Goal: Task Accomplishment & Management: Complete application form

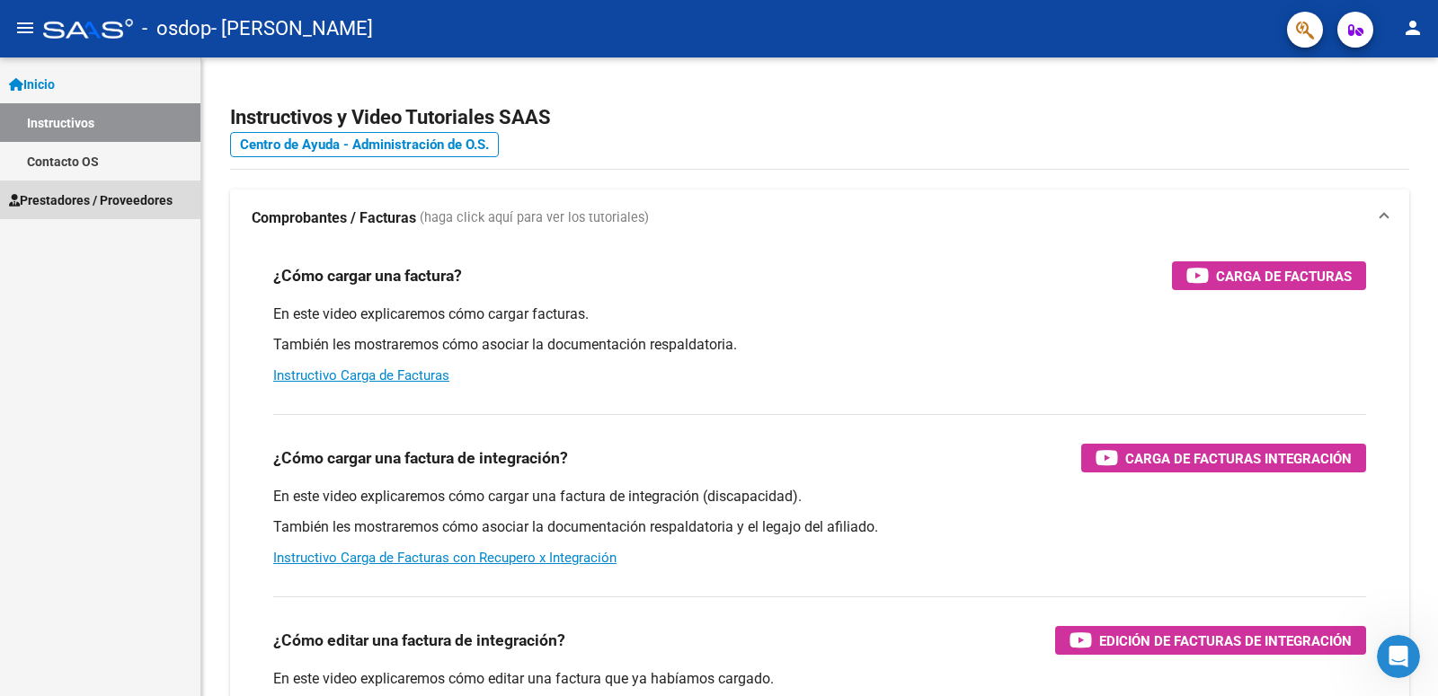
click at [79, 207] on span "Prestadores / Proveedores" at bounding box center [91, 201] width 164 height 20
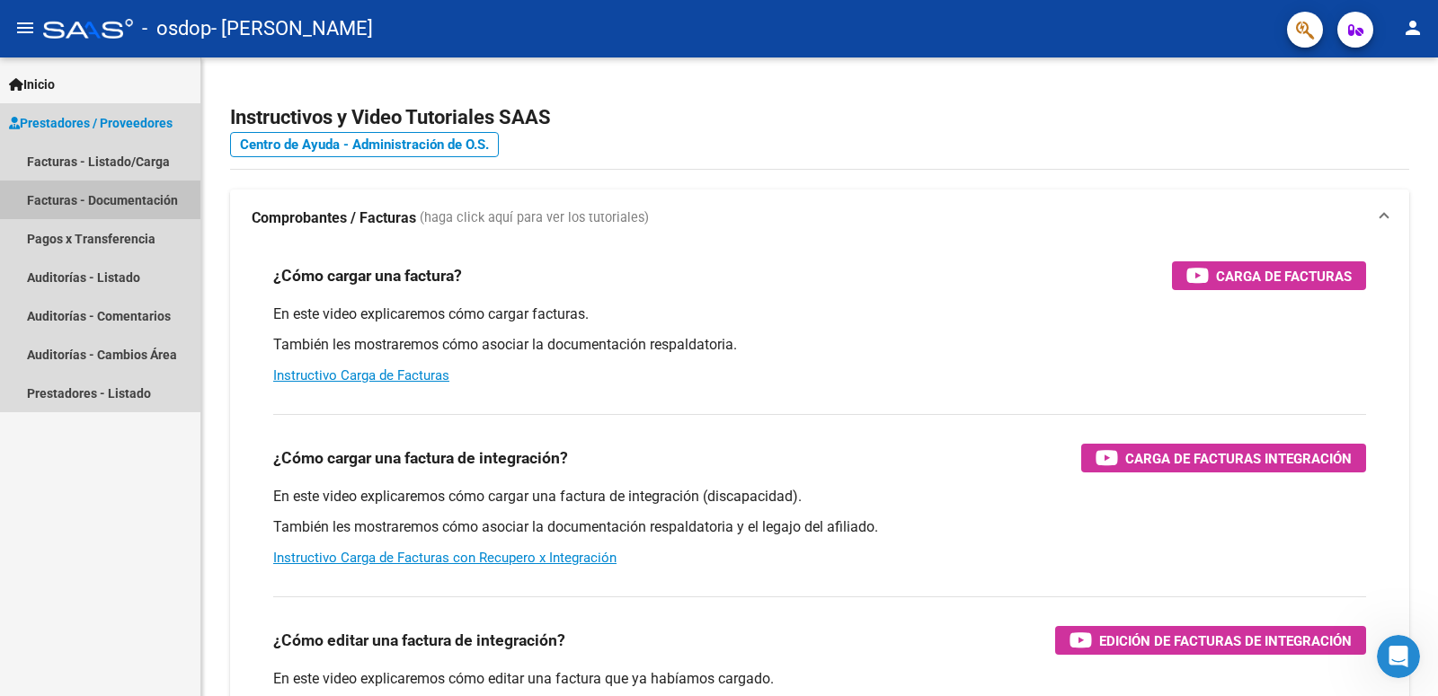
click at [120, 206] on link "Facturas - Documentación" at bounding box center [100, 200] width 200 height 39
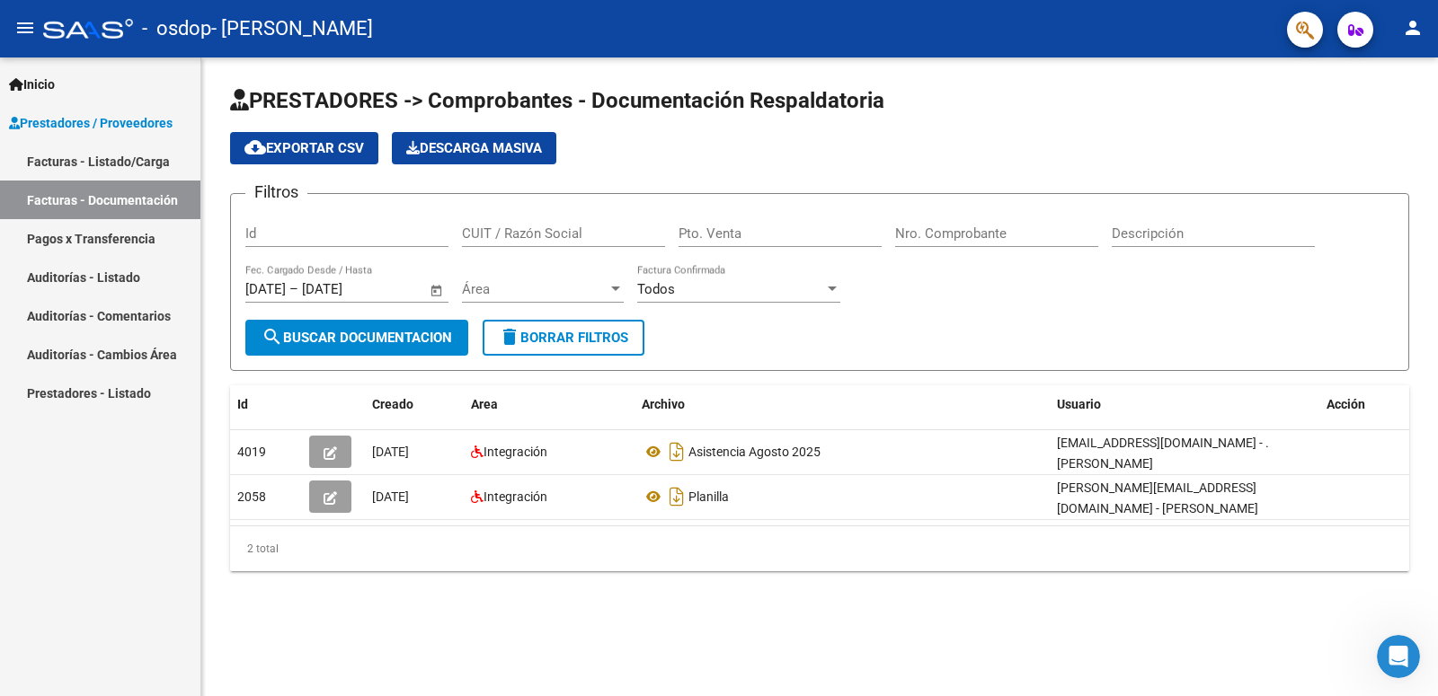
click at [167, 156] on link "Facturas - Listado/Carga" at bounding box center [100, 161] width 200 height 39
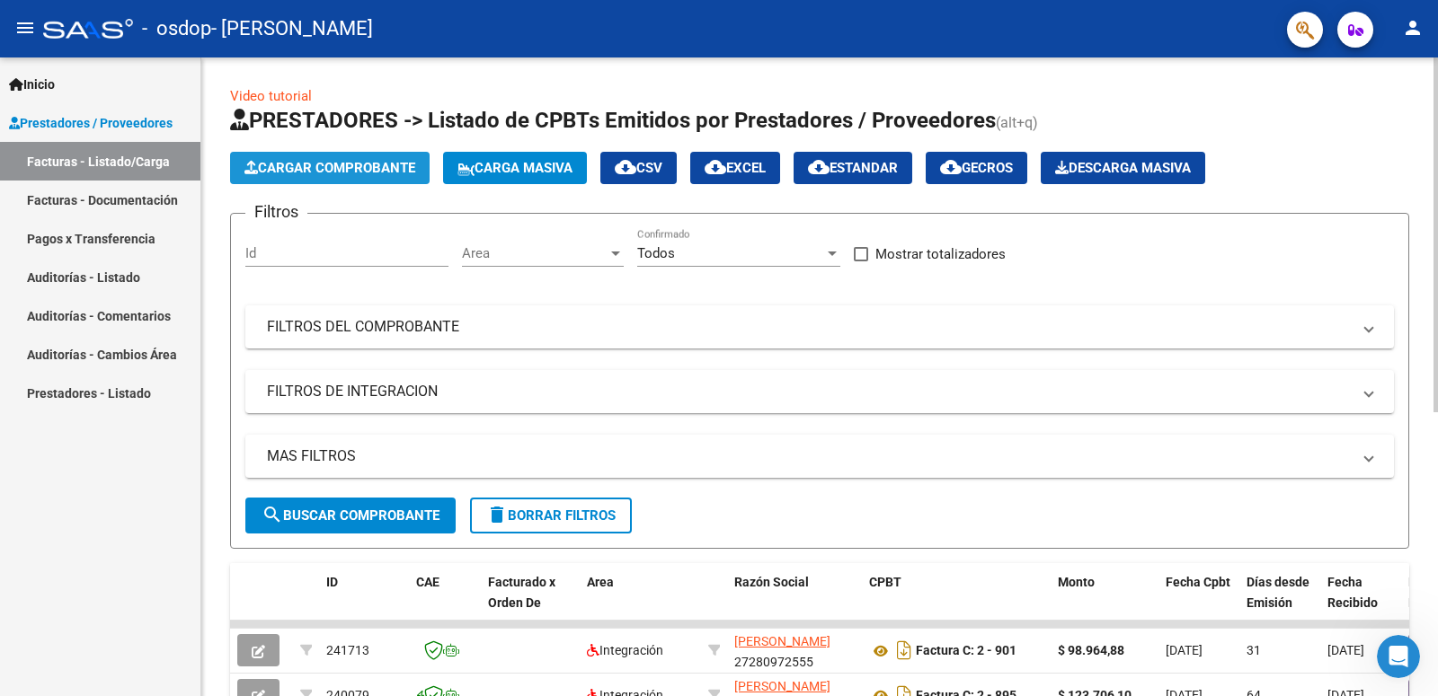
click at [276, 176] on button "Cargar Comprobante" at bounding box center [330, 168] width 200 height 32
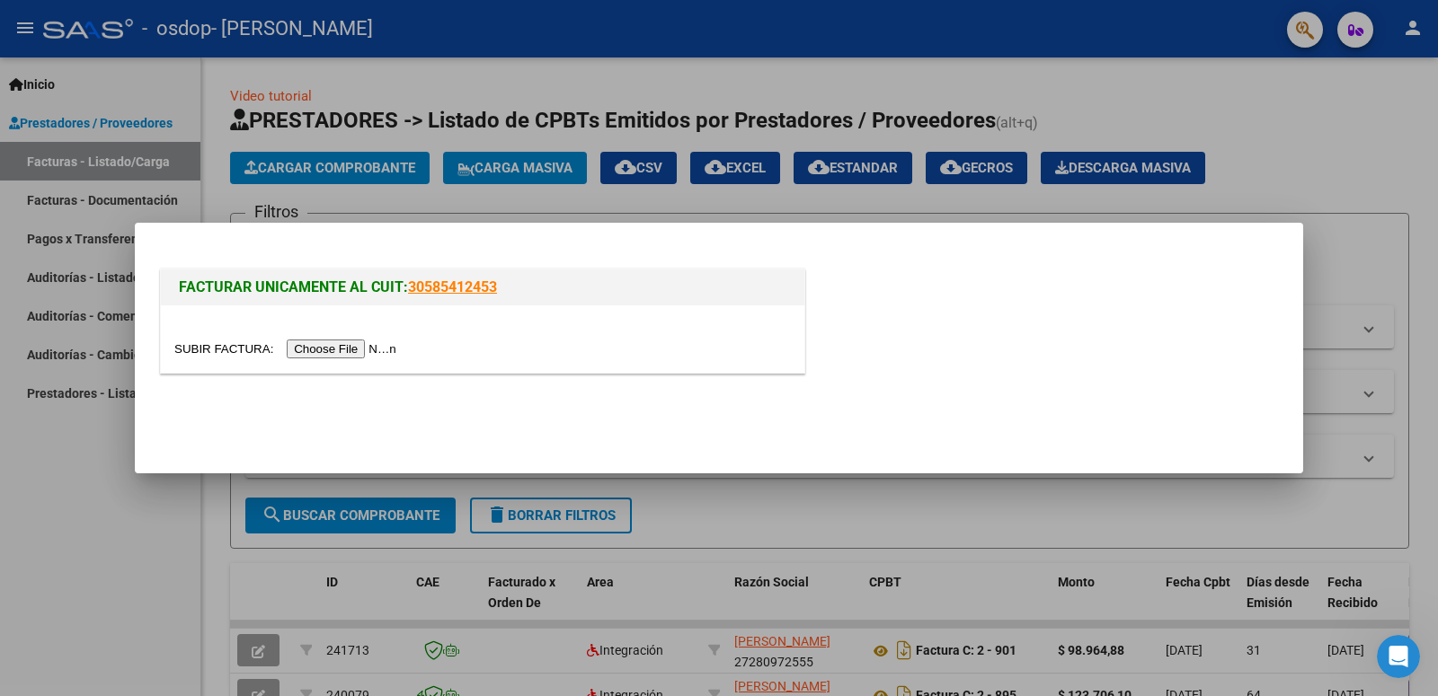
click at [215, 341] on input "file" at bounding box center [287, 349] width 227 height 19
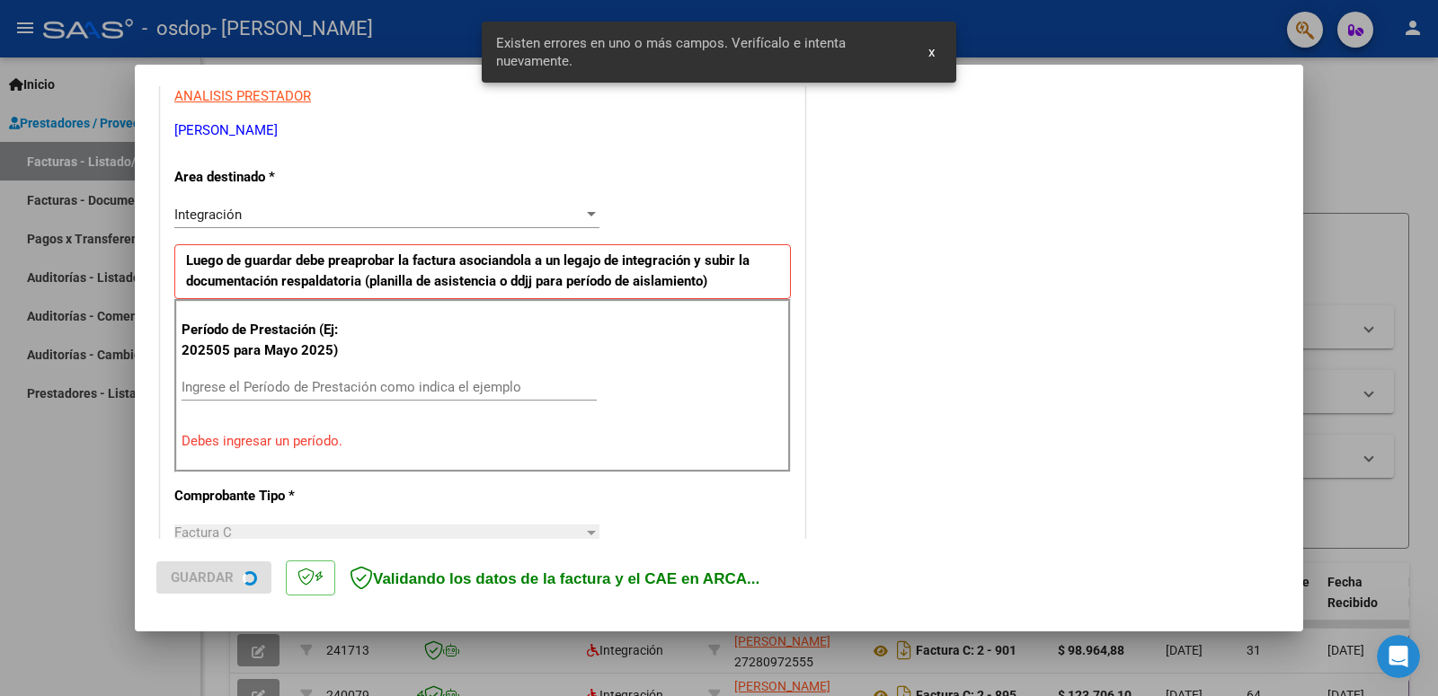
scroll to position [348, 0]
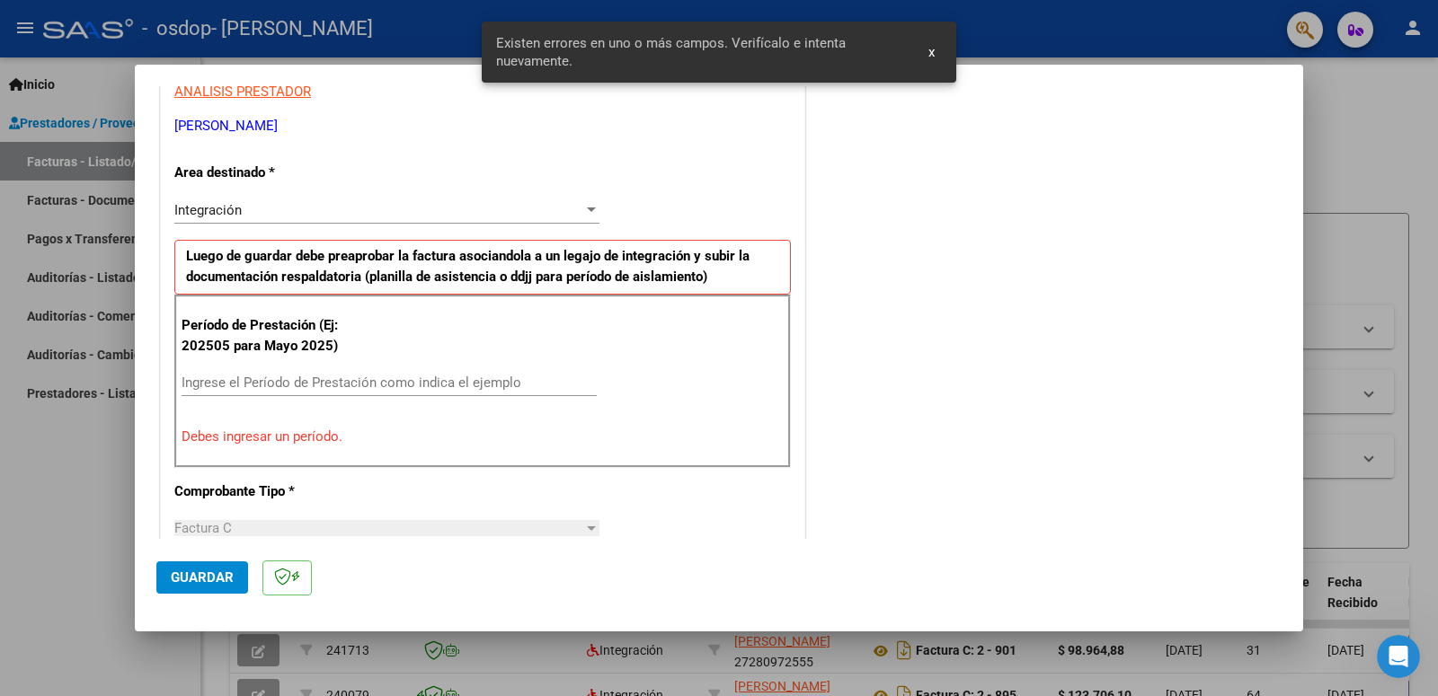
click at [416, 378] on input "Ingrese el Período de Prestación como indica el ejemplo" at bounding box center [389, 383] width 415 height 16
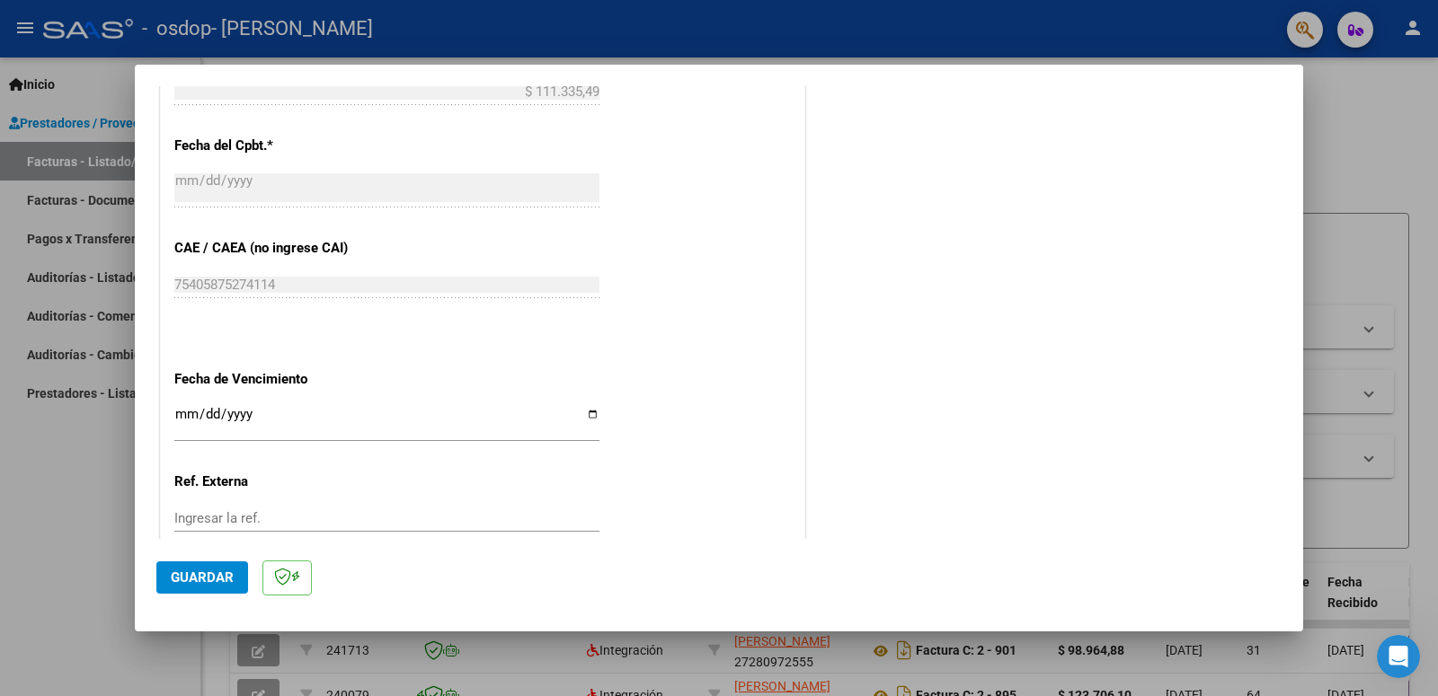
scroll to position [1107, 0]
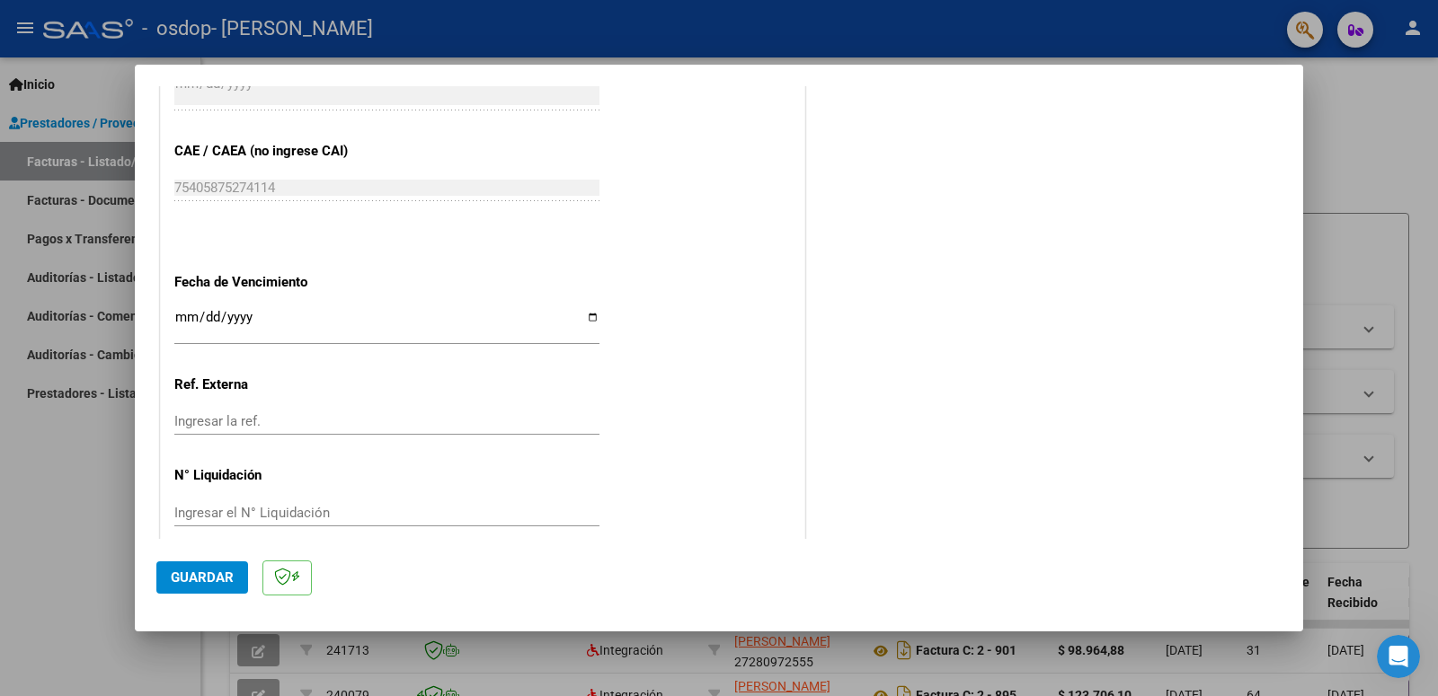
type input "202509"
click at [207, 575] on span "Guardar" at bounding box center [202, 578] width 63 height 16
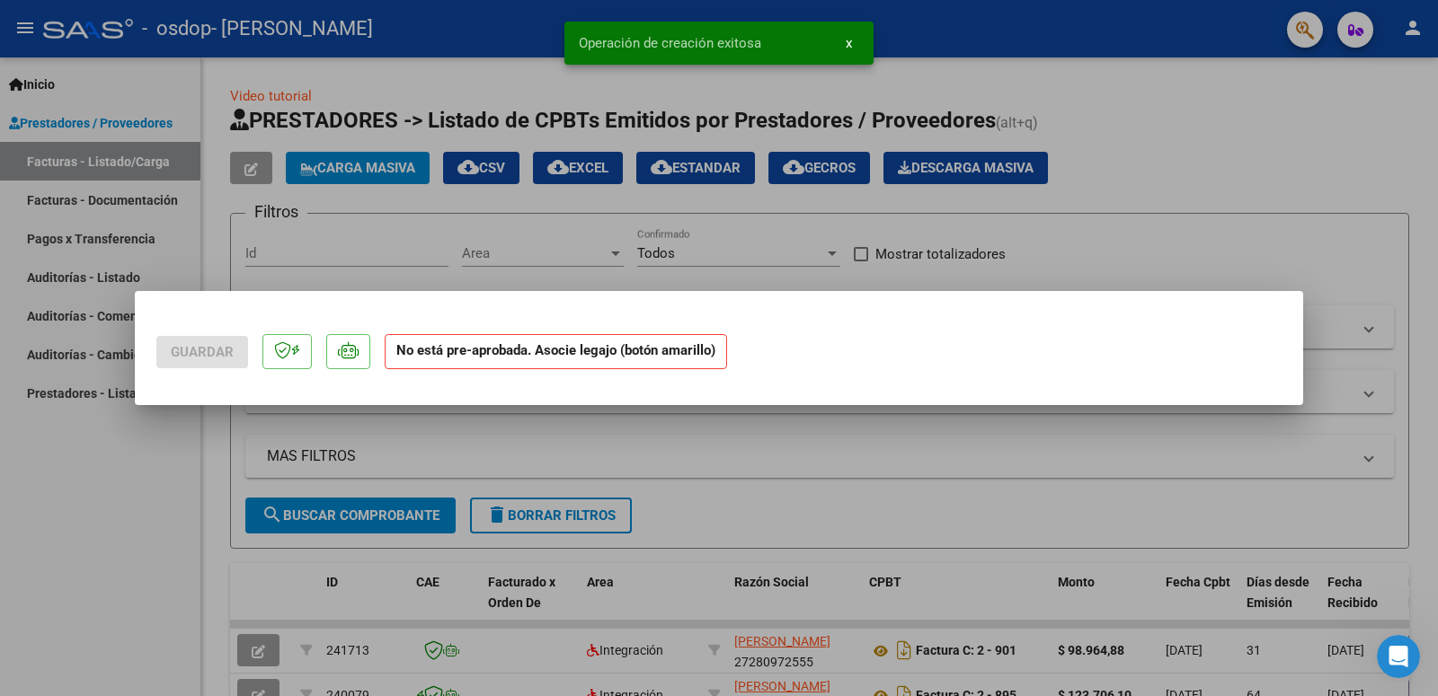
scroll to position [0, 0]
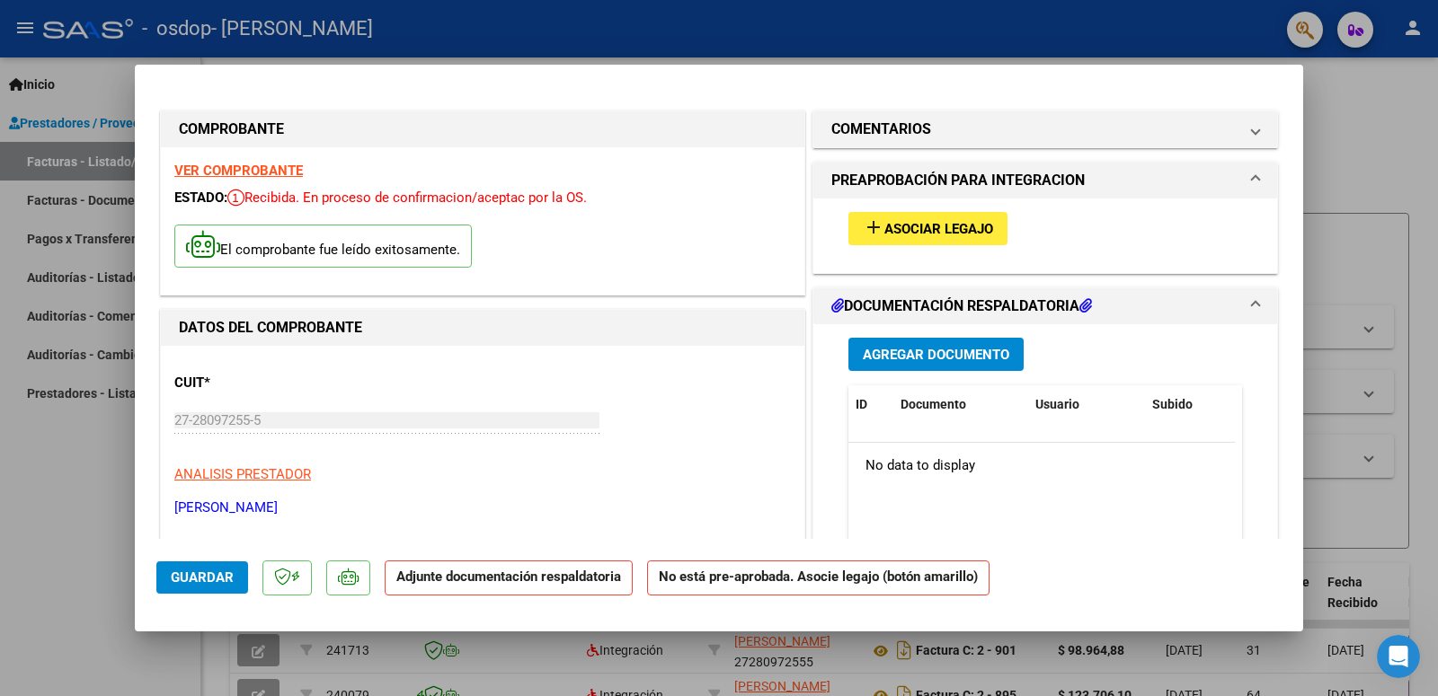
click at [863, 359] on span "Agregar Documento" at bounding box center [936, 355] width 146 height 16
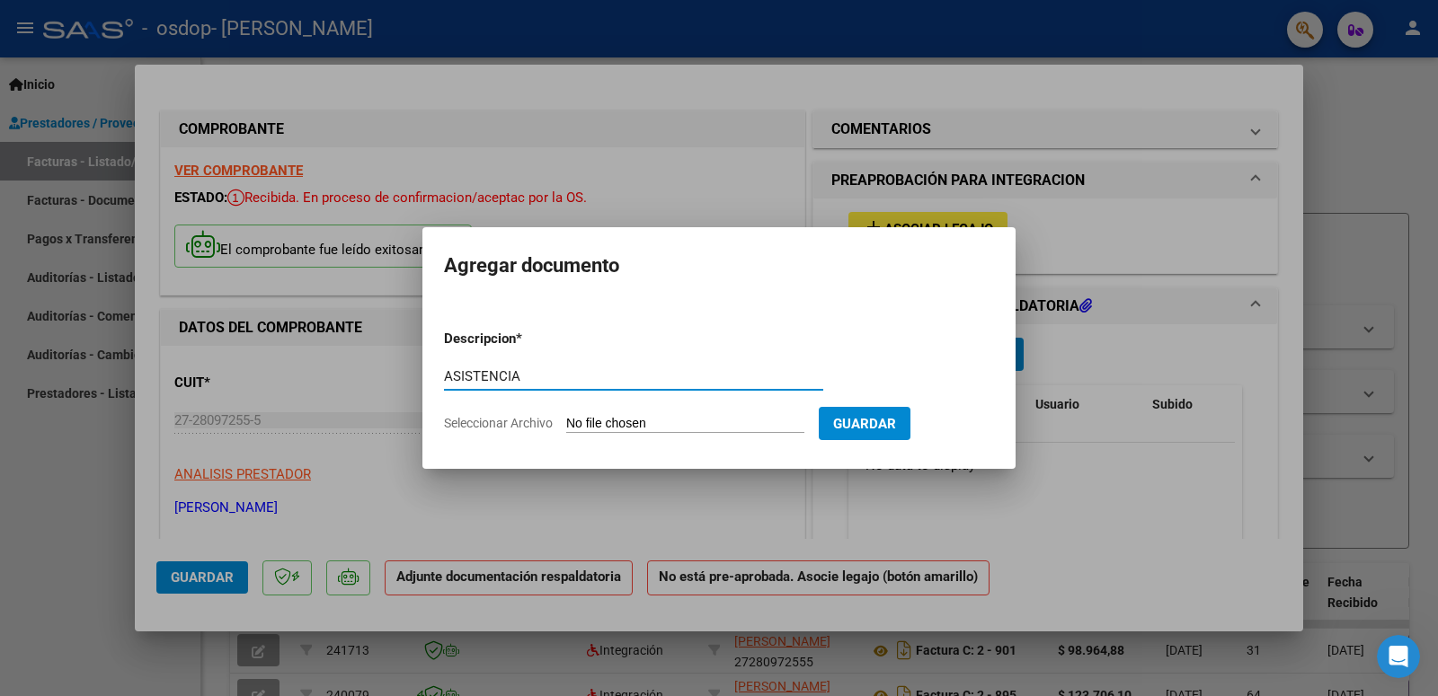
type input "ASISTENCIA"
click at [600, 429] on input "Seleccionar Archivo" at bounding box center [685, 424] width 238 height 17
type input "C:\fakepath\ASISTENCIA.pdf"
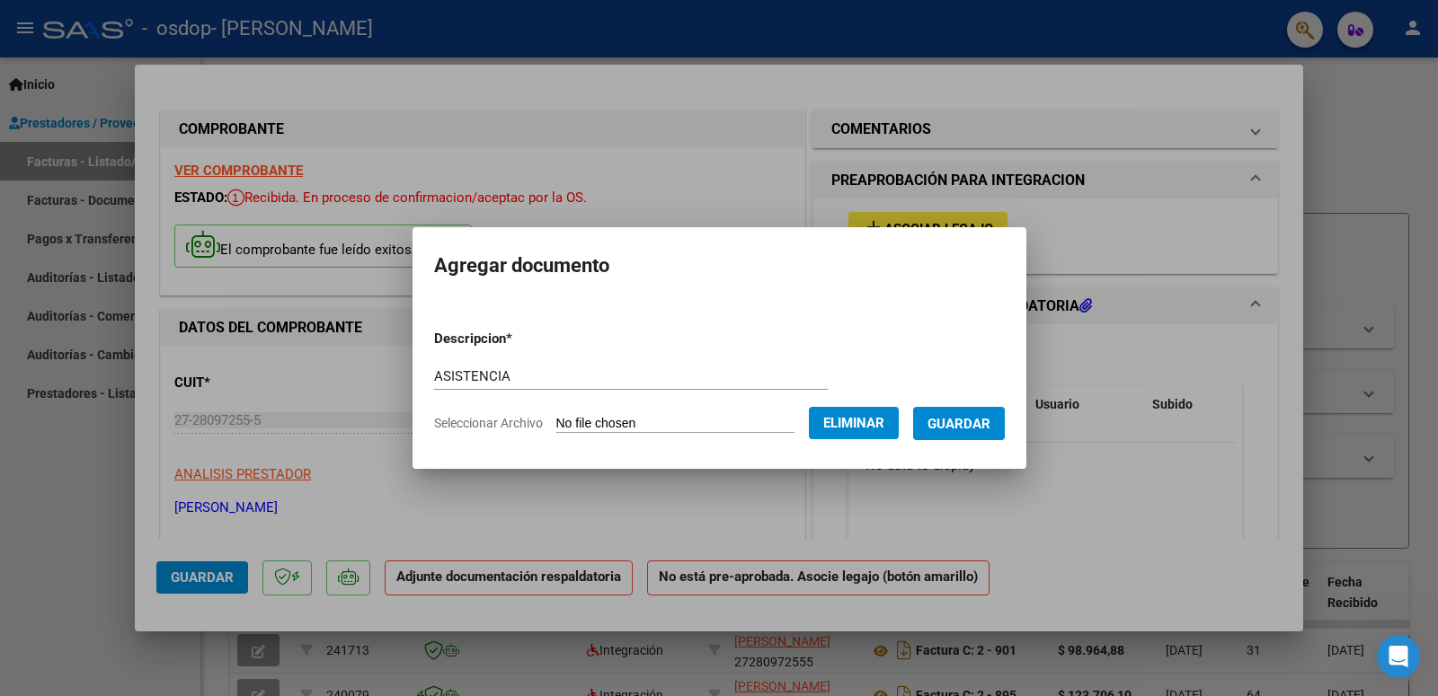
click at [983, 421] on span "Guardar" at bounding box center [958, 424] width 63 height 16
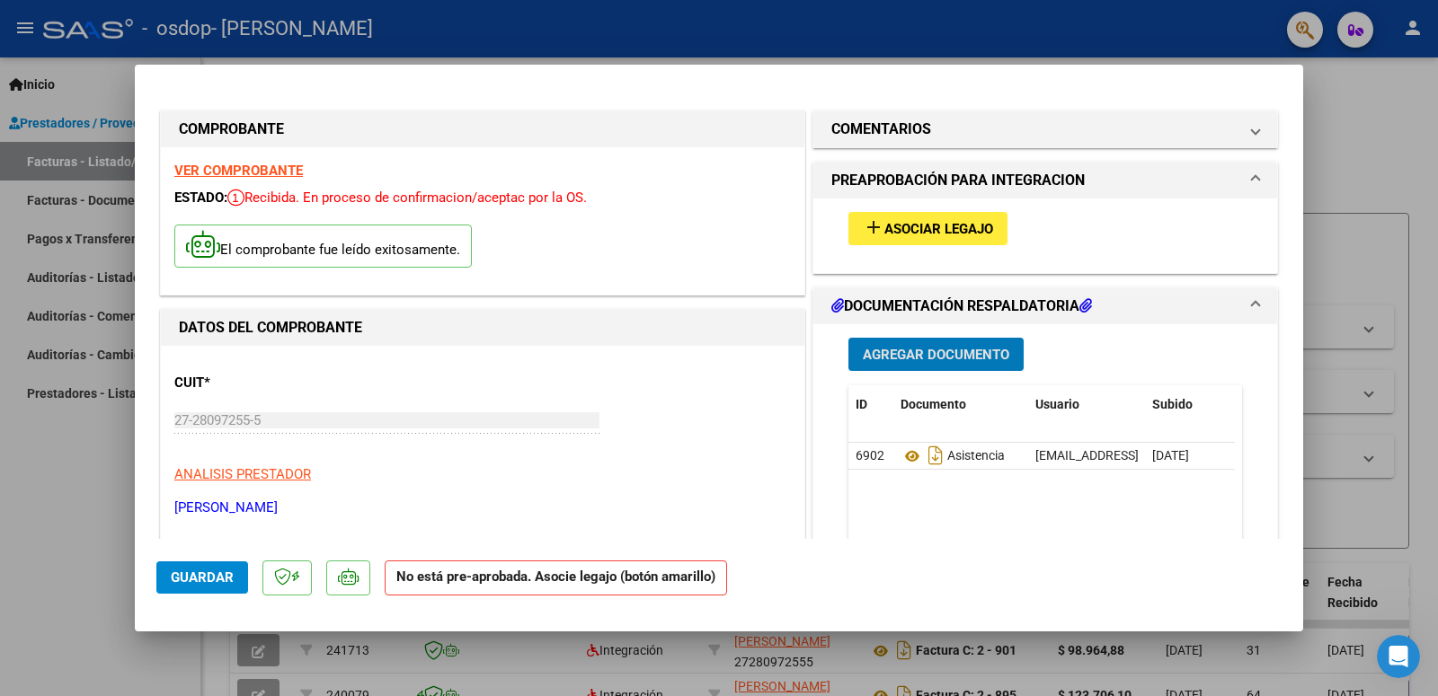
click at [897, 356] on span "Agregar Documento" at bounding box center [936, 355] width 146 height 16
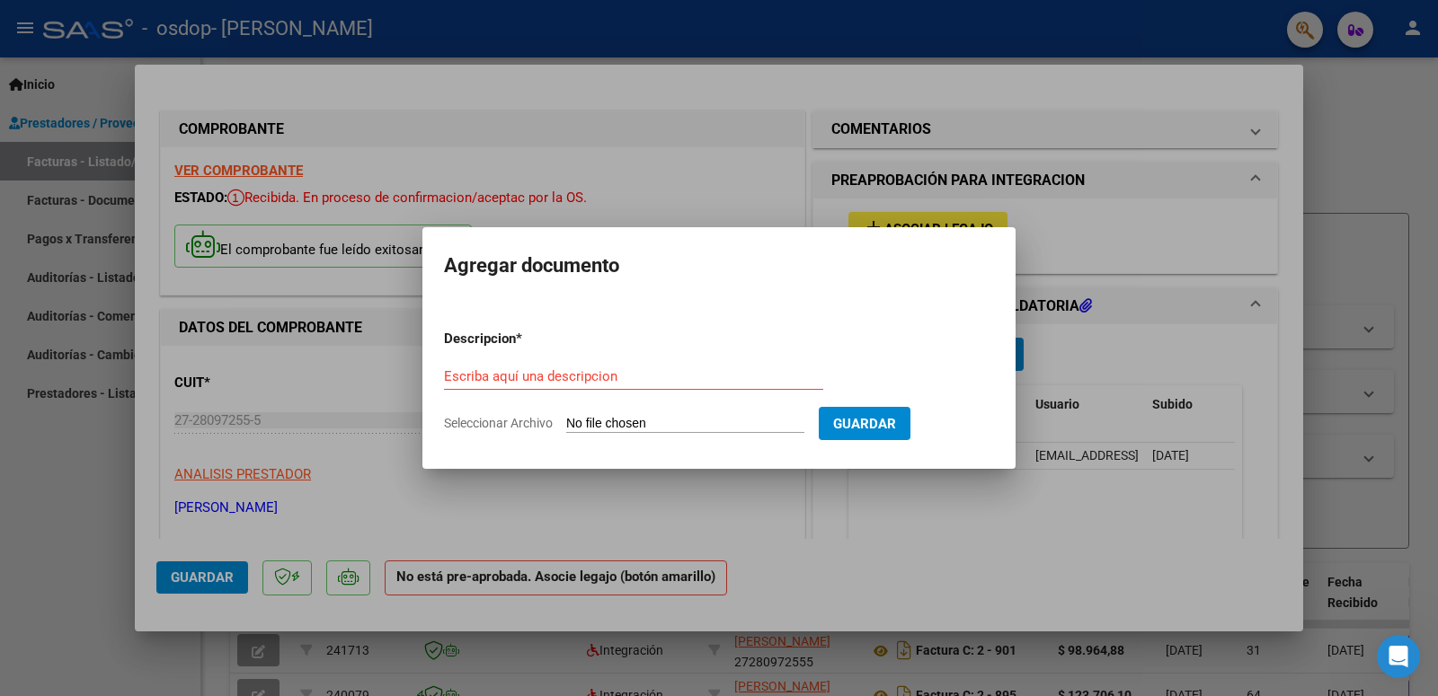
click at [602, 426] on input "Seleccionar Archivo" at bounding box center [685, 424] width 238 height 17
type input "C:\fakepath\AUTORIZACION.pdf"
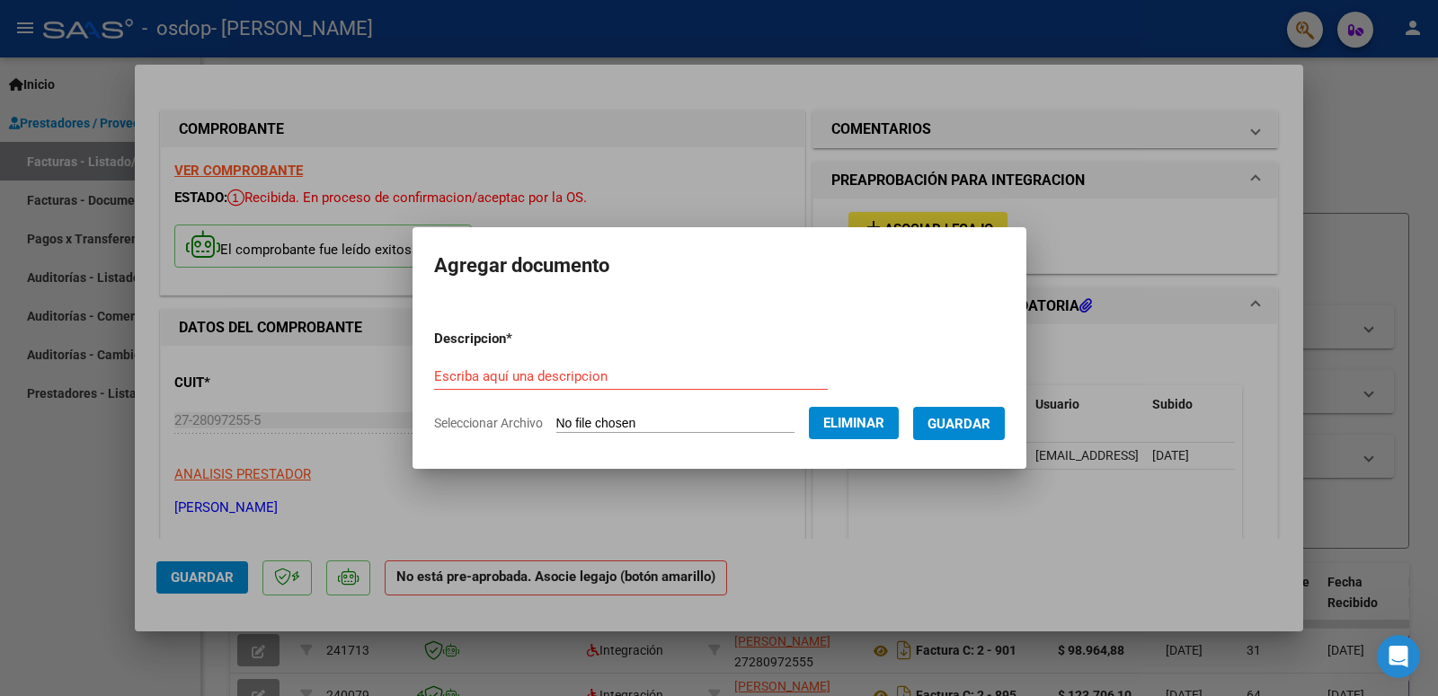
click at [939, 421] on span "Guardar" at bounding box center [958, 424] width 63 height 16
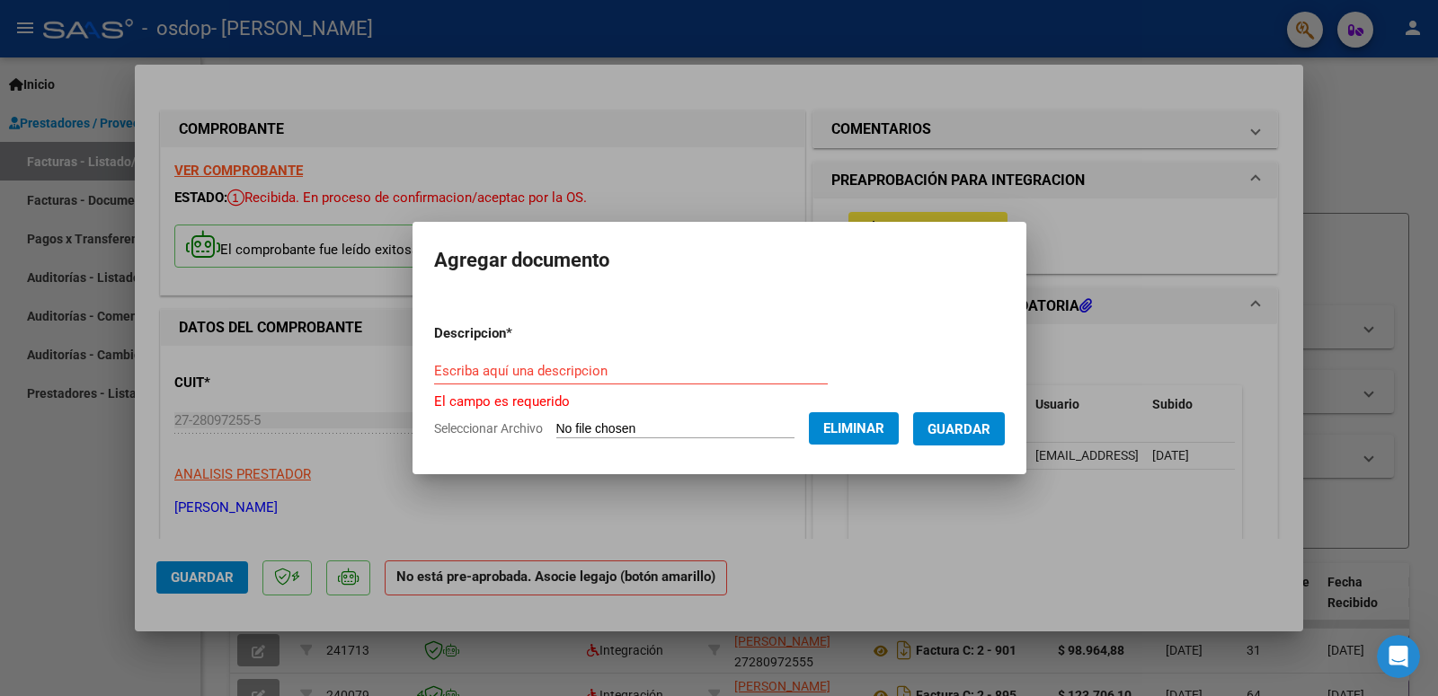
click at [640, 370] on input "Escriba aquí una descripcion" at bounding box center [631, 371] width 394 height 16
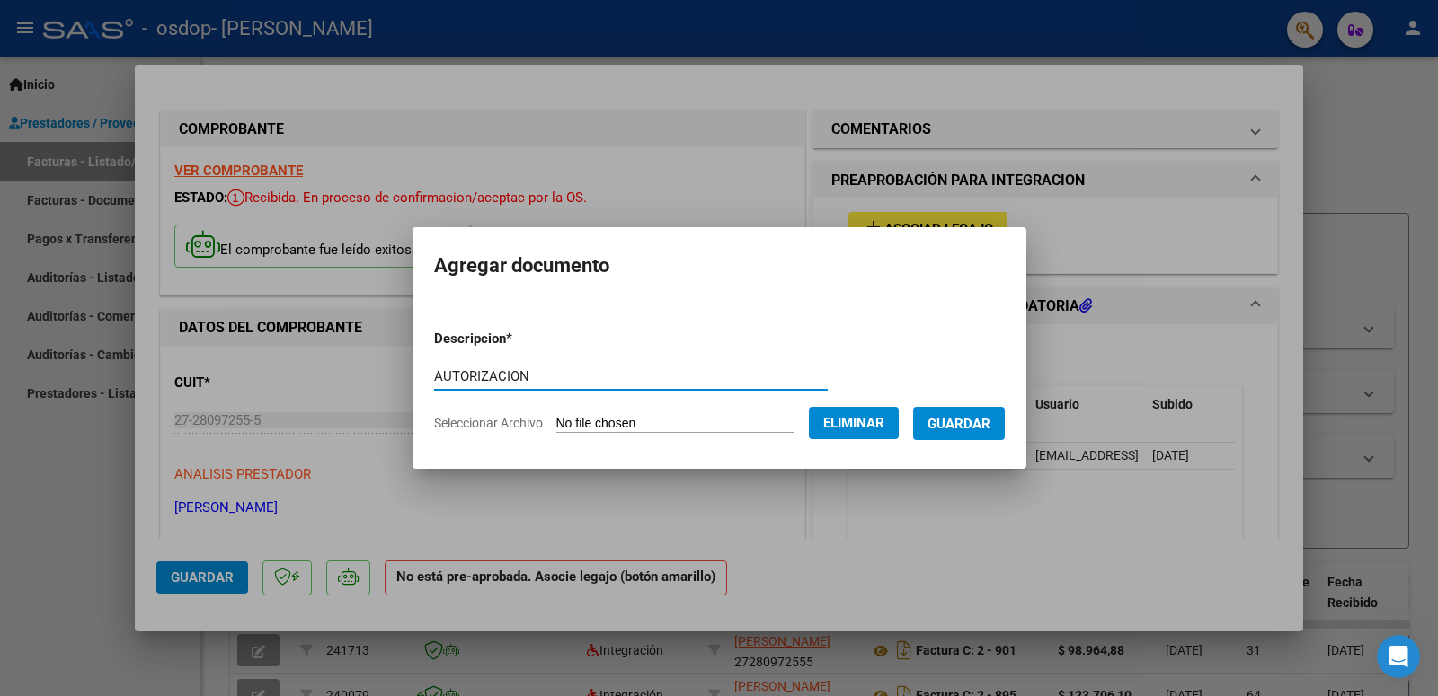
type input "AUTORIZACION"
click at [977, 430] on span "Guardar" at bounding box center [958, 424] width 63 height 16
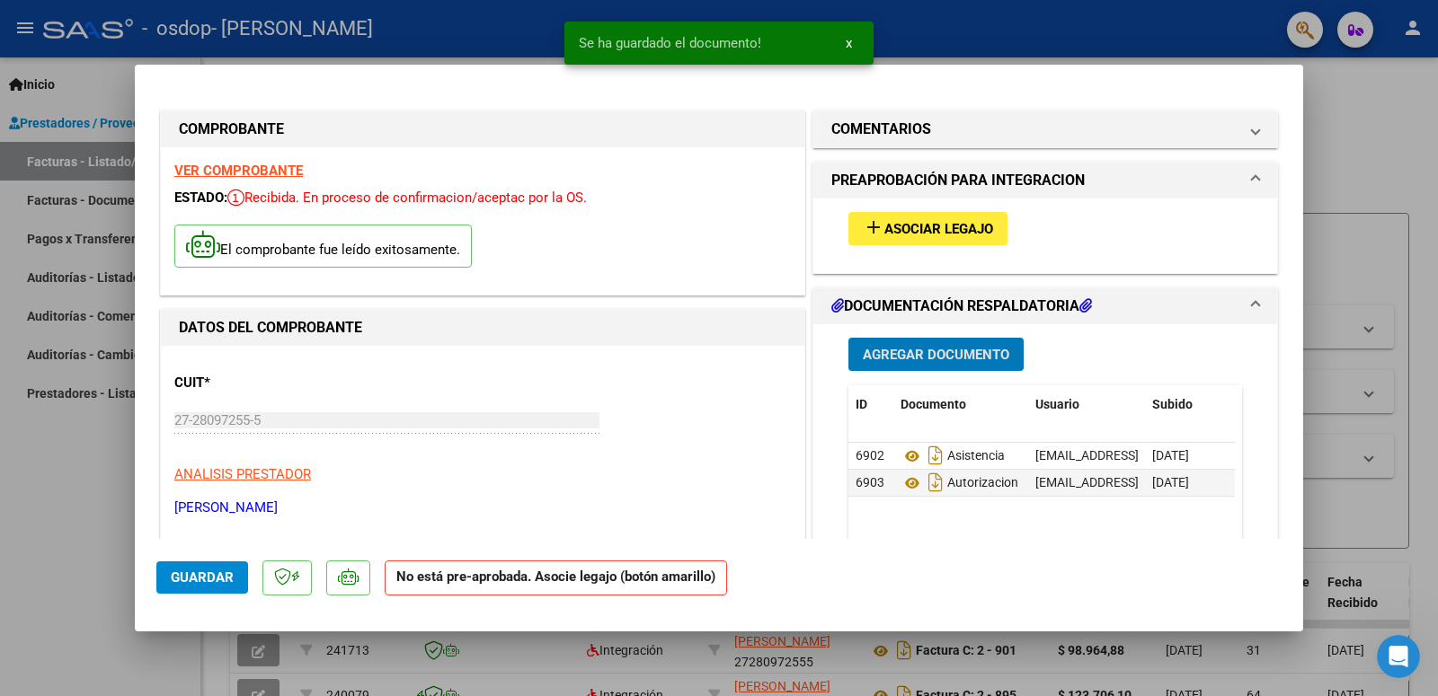
click at [956, 231] on span "Asociar Legajo" at bounding box center [938, 229] width 109 height 16
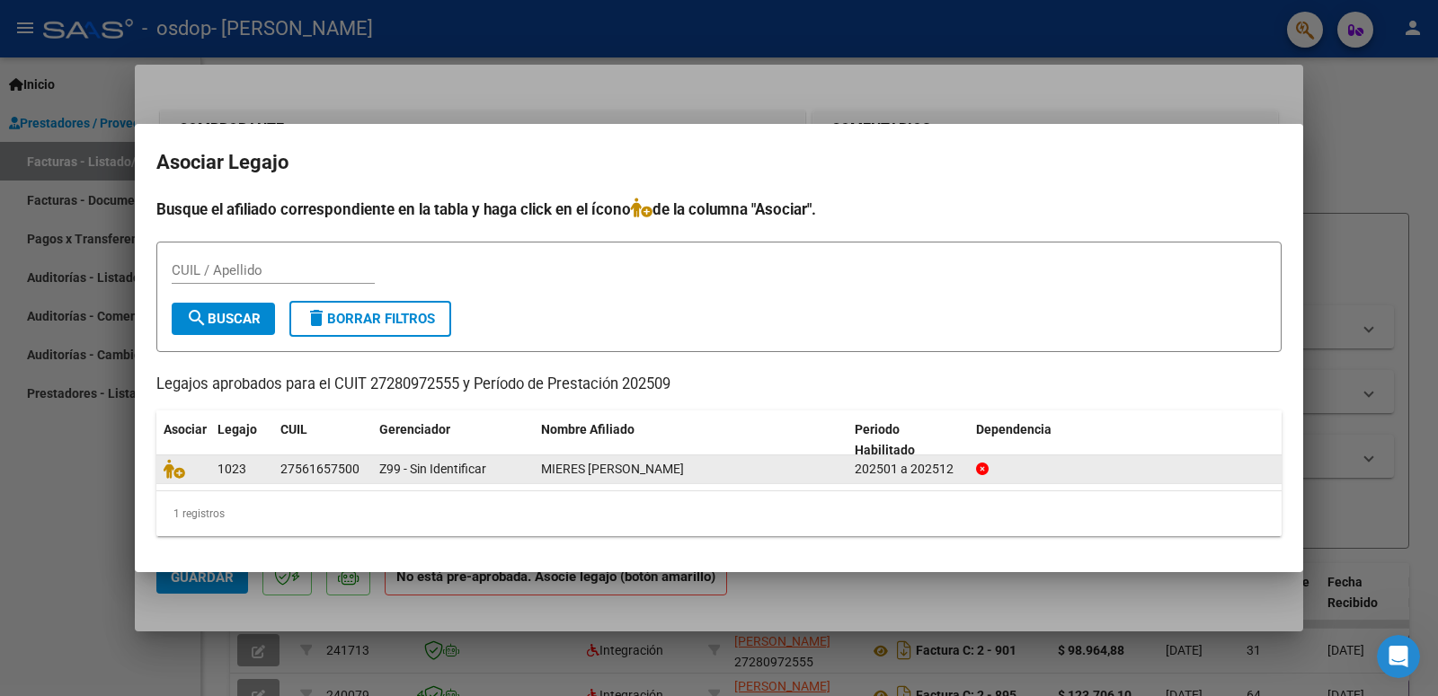
click at [641, 470] on span "MIERES [PERSON_NAME]" at bounding box center [612, 469] width 143 height 14
click at [189, 479] on div at bounding box center [184, 469] width 40 height 21
click at [619, 474] on span "MIERES [PERSON_NAME]" at bounding box center [612, 469] width 143 height 14
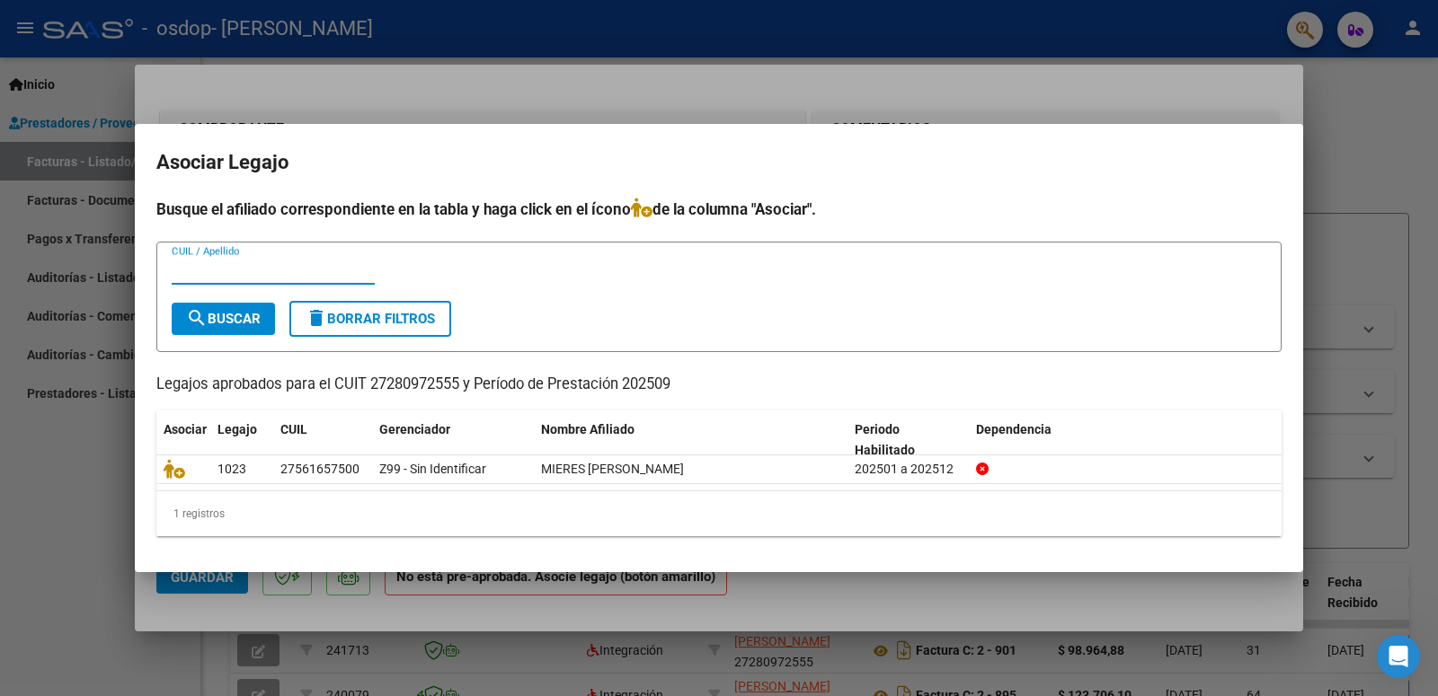
click at [321, 268] on input "CUIL / Apellido" at bounding box center [273, 270] width 203 height 16
type input "MIERES"
click at [215, 320] on span "search Buscar" at bounding box center [223, 319] width 75 height 16
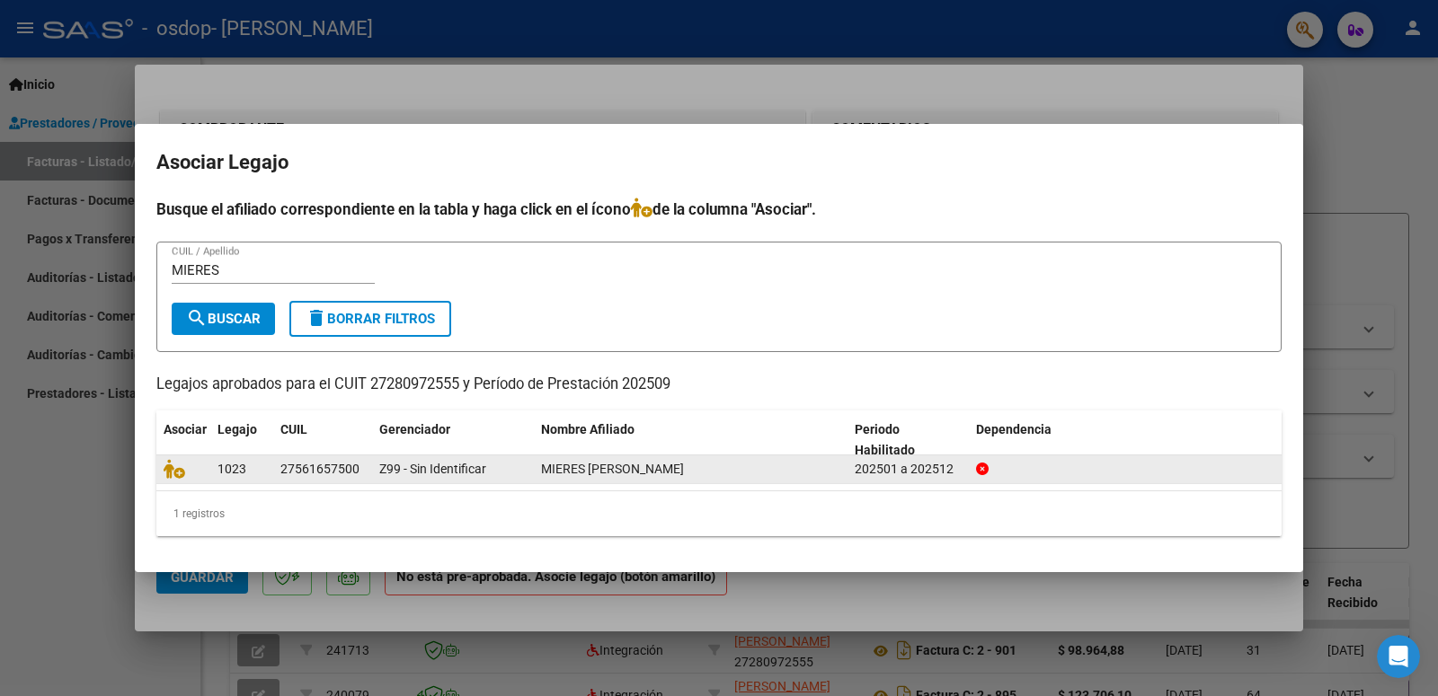
click at [281, 472] on div "27561657500" at bounding box center [319, 469] width 79 height 21
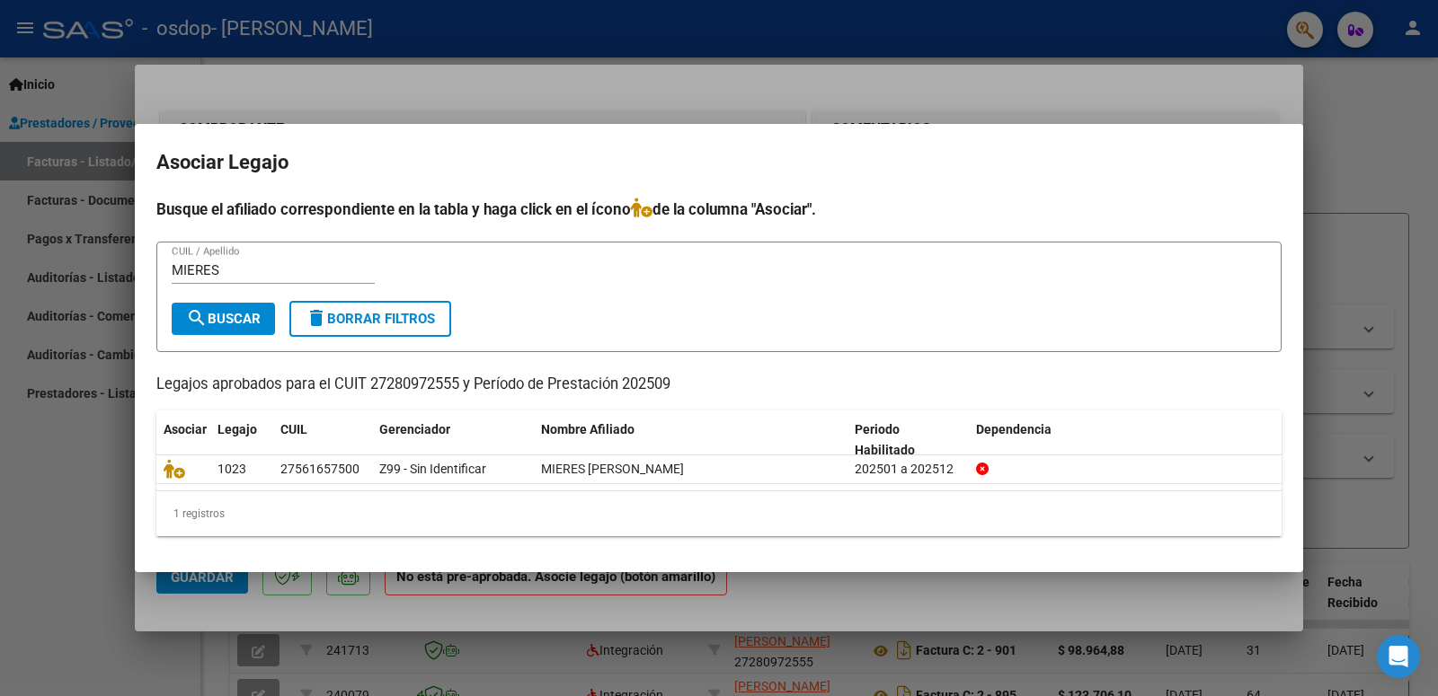
click at [1356, 104] on div at bounding box center [719, 348] width 1438 height 696
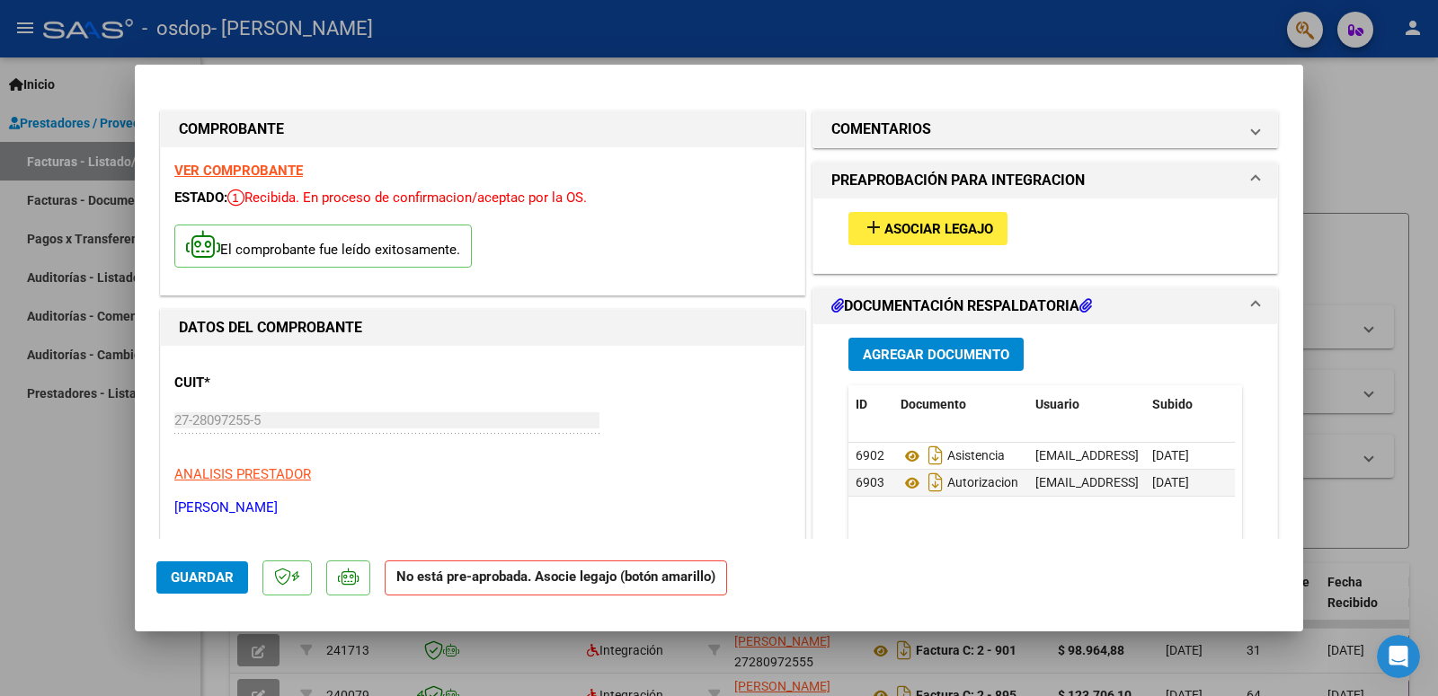
click at [187, 573] on span "Guardar" at bounding box center [202, 578] width 63 height 16
click at [865, 228] on mat-icon "add" at bounding box center [874, 228] width 22 height 22
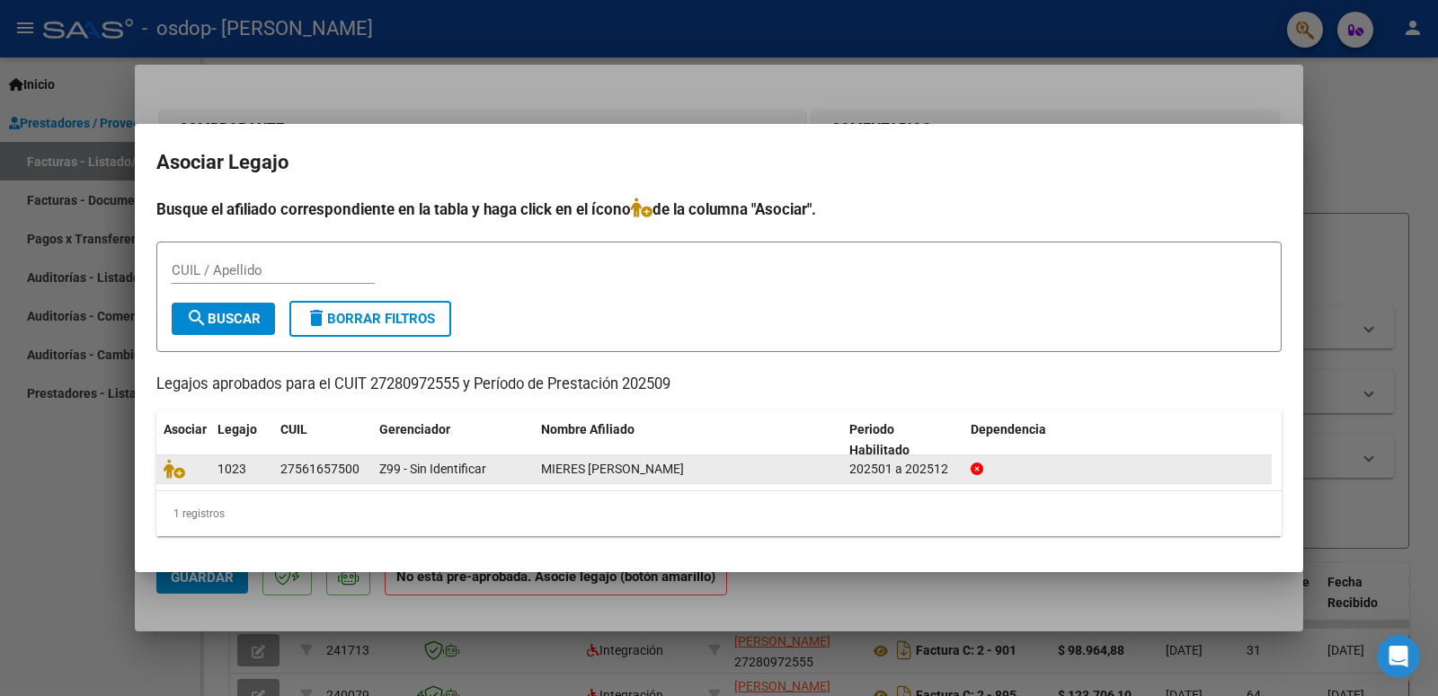
click at [553, 475] on span "MIERES [PERSON_NAME]" at bounding box center [612, 469] width 143 height 14
click at [1108, 475] on div at bounding box center [1118, 469] width 294 height 21
click at [1106, 475] on div at bounding box center [1118, 469] width 294 height 21
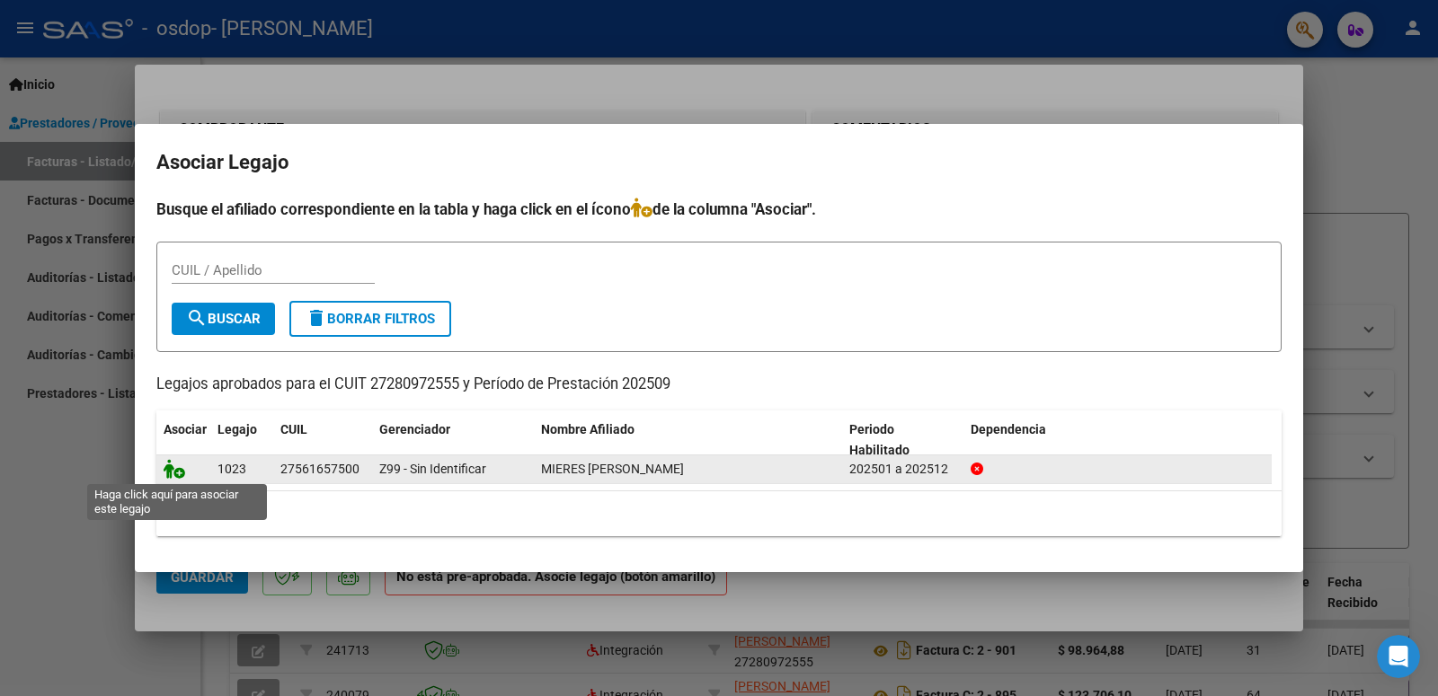
click at [175, 476] on icon at bounding box center [175, 469] width 22 height 20
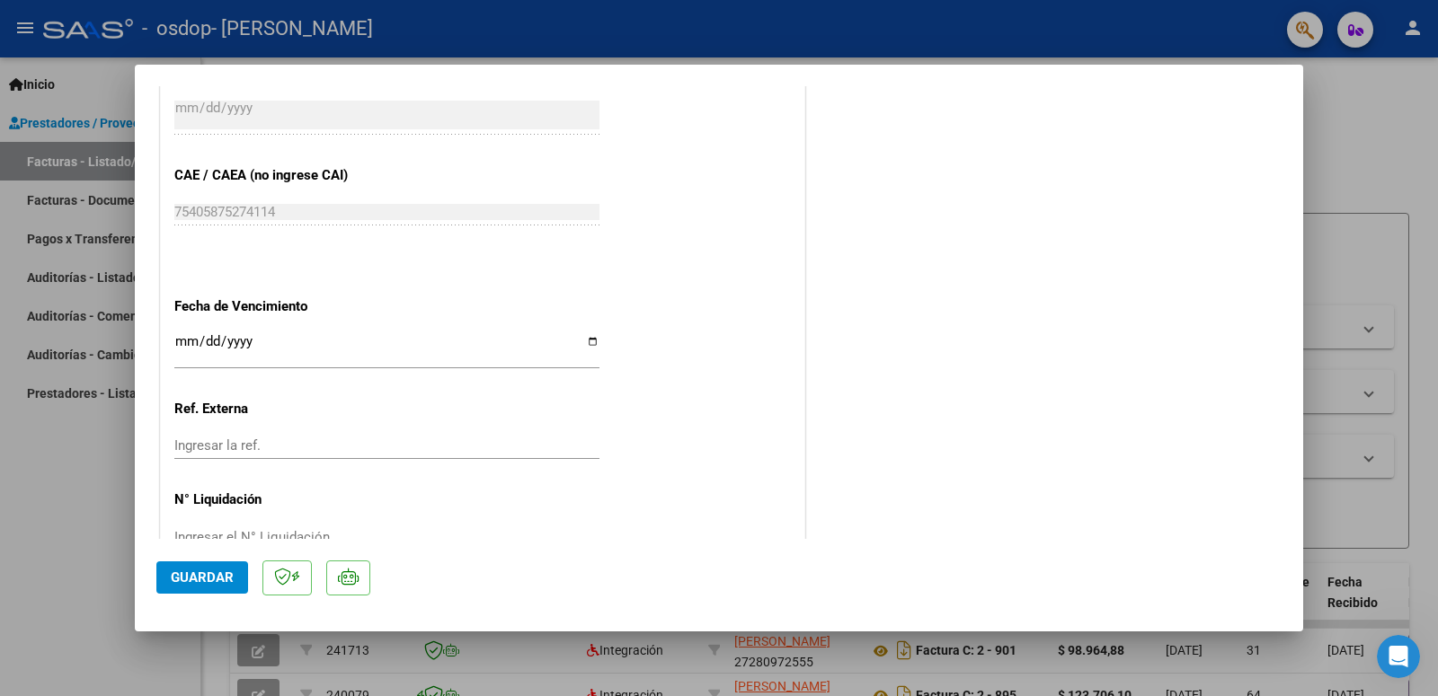
scroll to position [1134, 0]
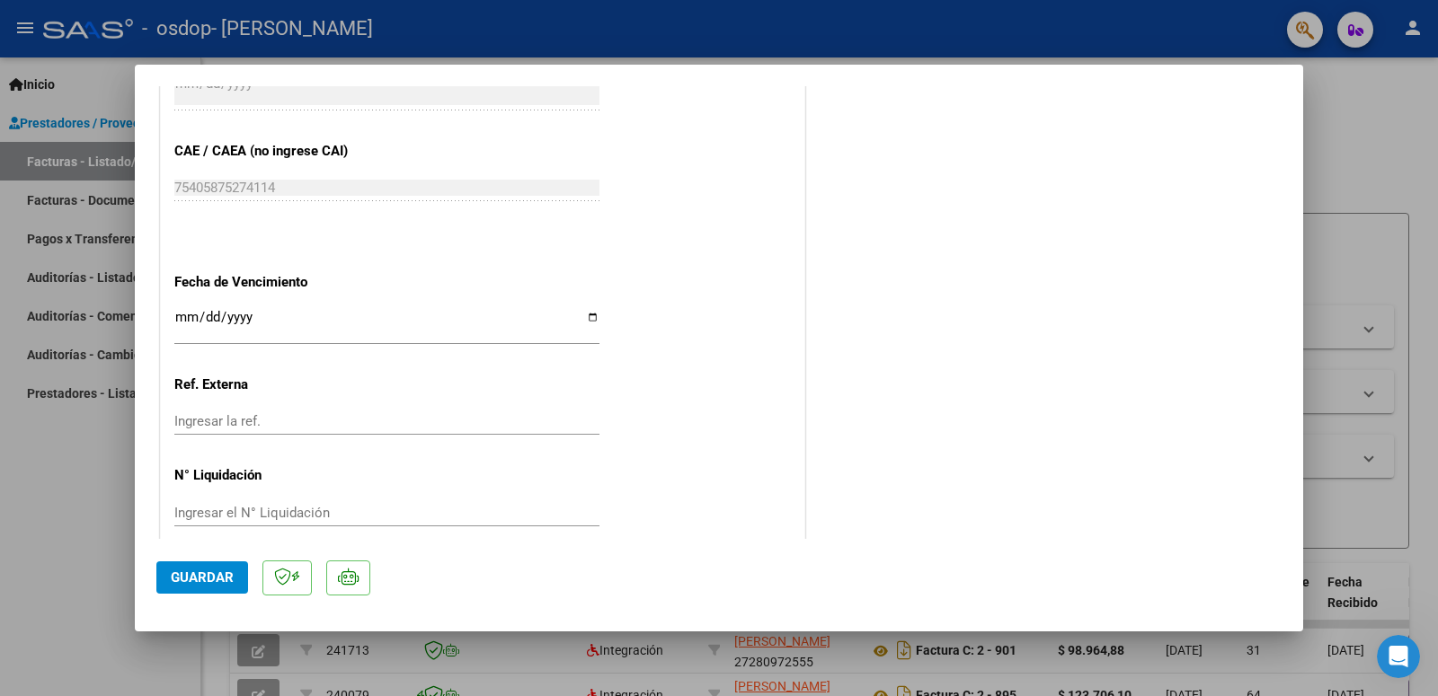
click at [220, 568] on button "Guardar" at bounding box center [202, 578] width 92 height 32
